Goal: Transaction & Acquisition: Purchase product/service

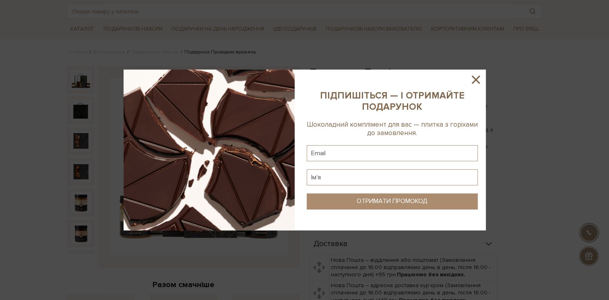
scroll to position [81, 0]
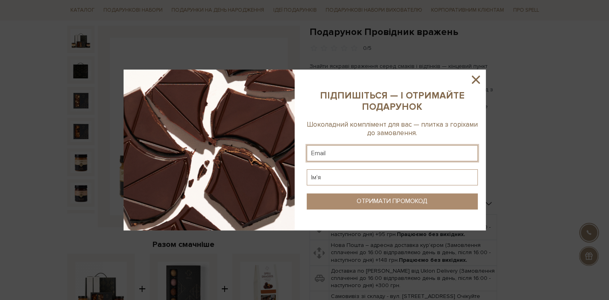
click at [367, 151] on input "text" at bounding box center [392, 153] width 171 height 16
type input "anna-zhmur@ukr.net"
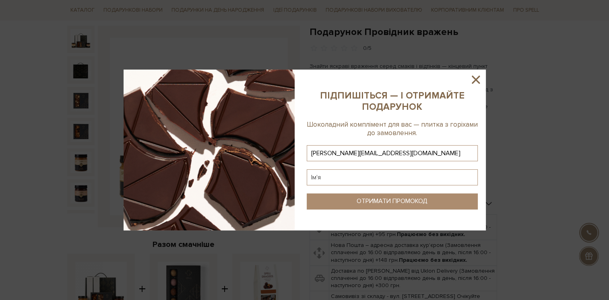
type input "anna-zhmur@ukr.net"
click at [383, 178] on input "text" at bounding box center [392, 178] width 171 height 16
type input "F"
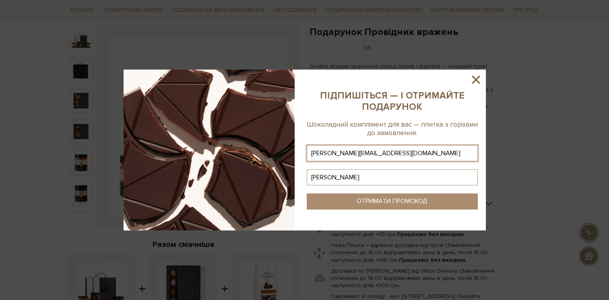
type input "Анна"
click at [408, 199] on div "ОТРИМАТИ ПРОМОКОД" at bounding box center [392, 202] width 71 height 8
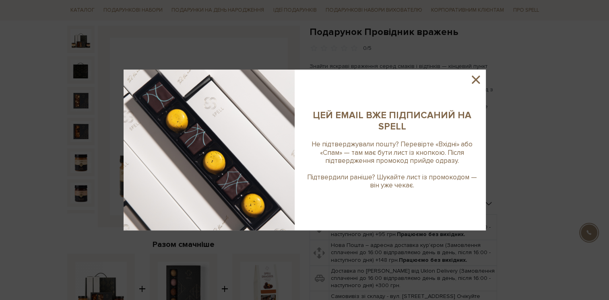
click at [477, 79] on icon at bounding box center [476, 80] width 8 height 8
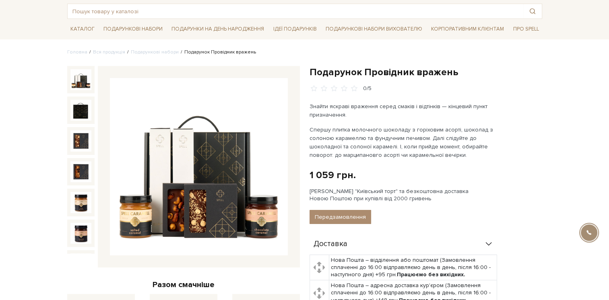
scroll to position [0, 0]
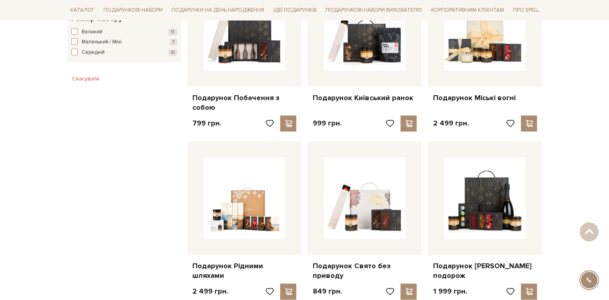
scroll to position [443, 0]
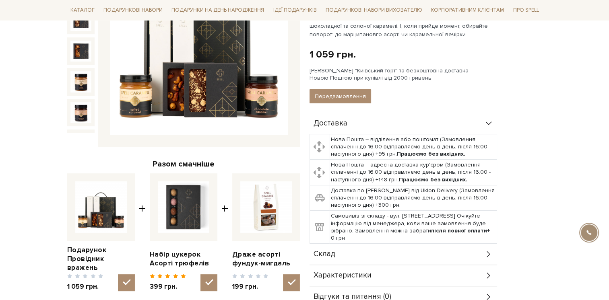
scroll to position [40, 0]
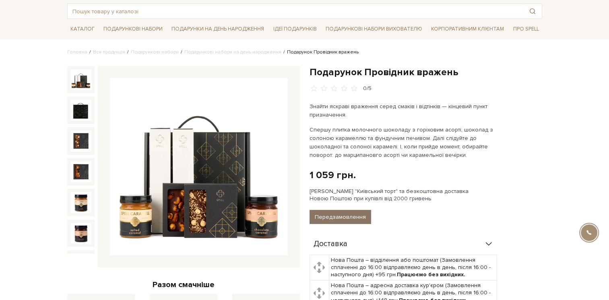
click at [342, 215] on button "Передзамовлення" at bounding box center [341, 217] width 62 height 14
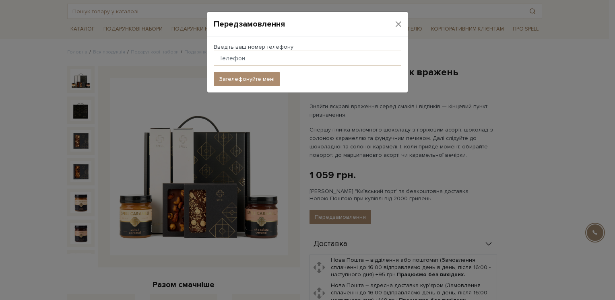
click at [232, 58] on input "text" at bounding box center [308, 58] width 188 height 15
type input "380974345010"
click at [399, 22] on button "Close" at bounding box center [399, 24] width 12 height 12
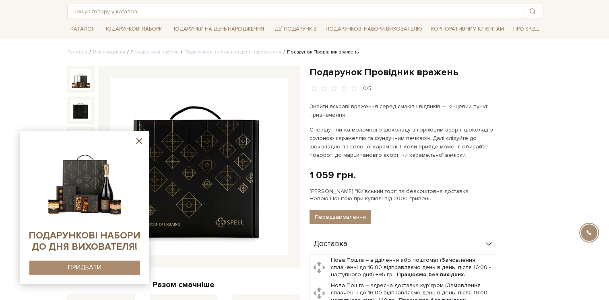
click at [141, 141] on icon at bounding box center [139, 141] width 10 height 10
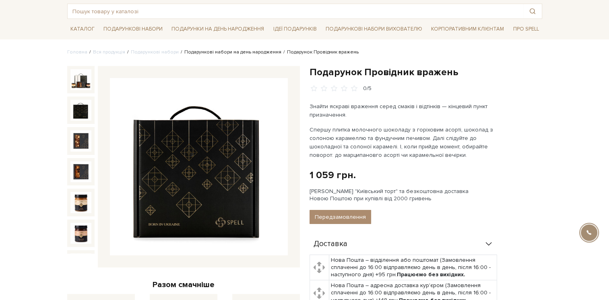
click at [226, 52] on link "Подарункові набори на день народження" at bounding box center [232, 52] width 97 height 6
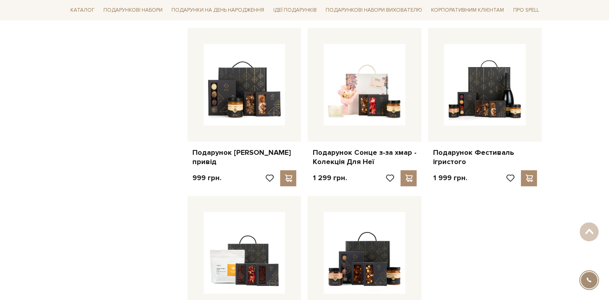
scroll to position [846, 0]
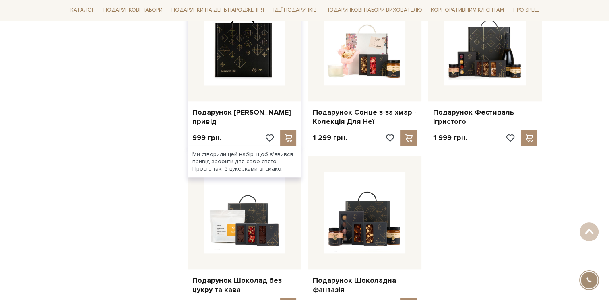
click at [250, 68] on img at bounding box center [245, 45] width 82 height 82
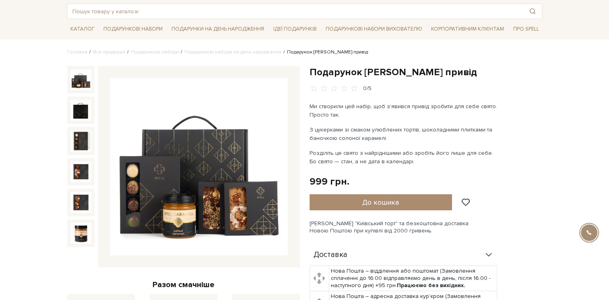
scroll to position [81, 0]
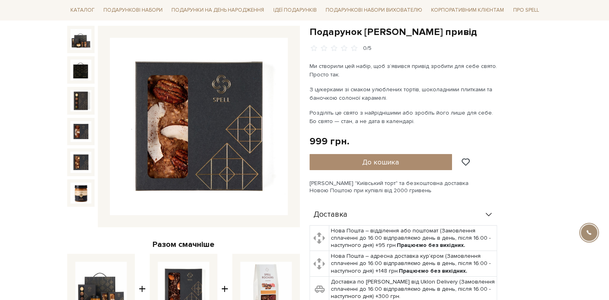
click at [84, 125] on img at bounding box center [80, 131] width 21 height 21
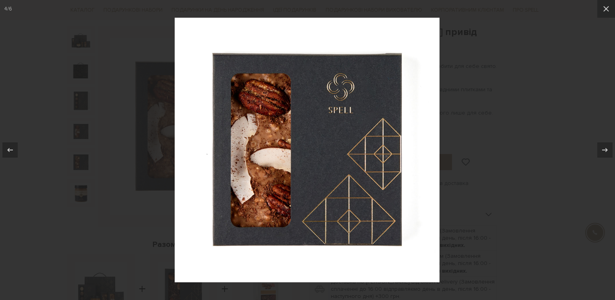
click at [83, 153] on div at bounding box center [307, 150] width 615 height 300
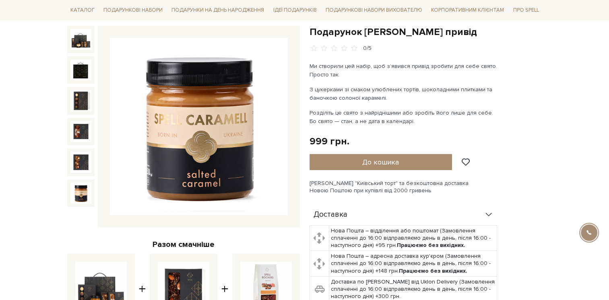
click at [81, 190] on img at bounding box center [80, 193] width 21 height 21
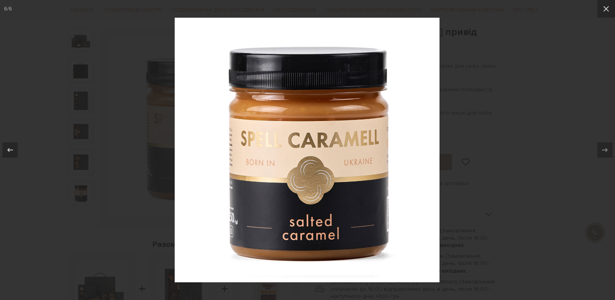
click at [79, 161] on div at bounding box center [307, 150] width 615 height 300
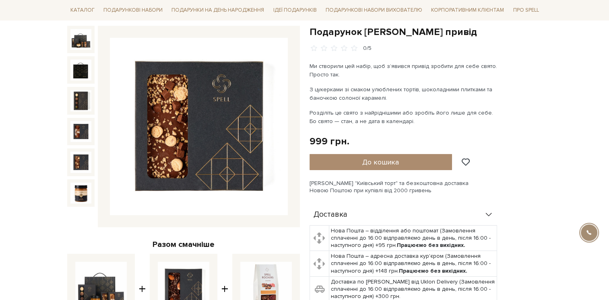
click at [83, 158] on img at bounding box center [80, 162] width 21 height 21
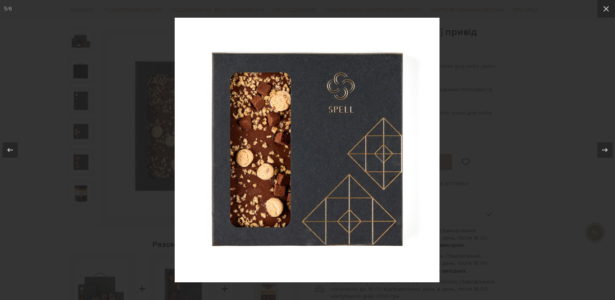
click at [83, 158] on div at bounding box center [307, 150] width 615 height 300
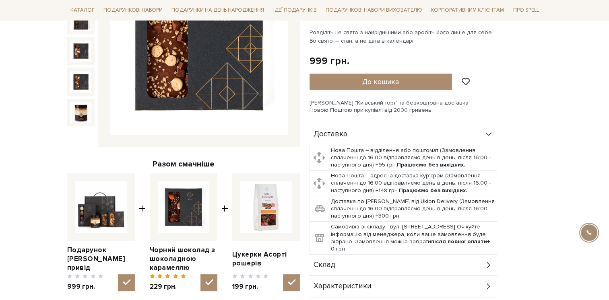
scroll to position [81, 0]
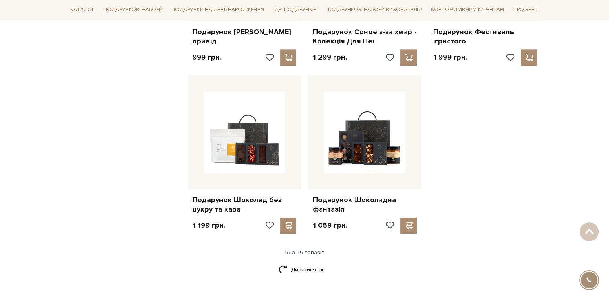
scroll to position [966, 0]
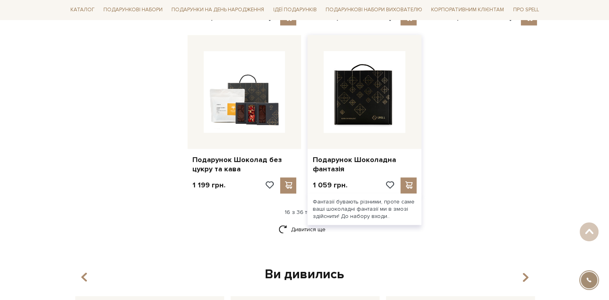
click at [367, 114] on img at bounding box center [365, 92] width 82 height 82
